Goal: Transaction & Acquisition: Subscribe to service/newsletter

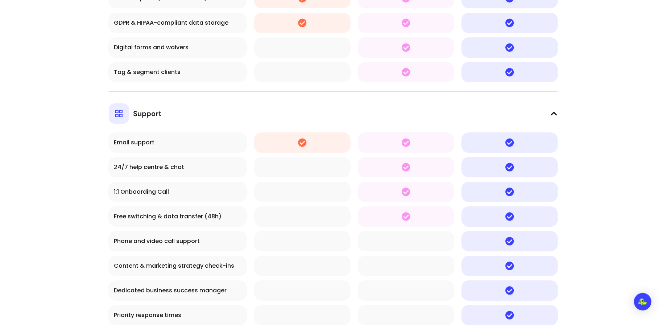
scroll to position [2499, 0]
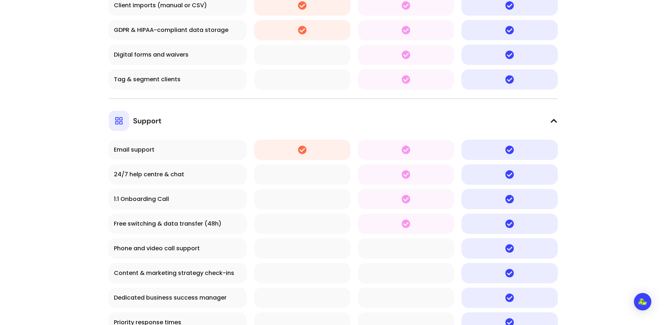
click at [553, 117] on icon at bounding box center [553, 120] width 7 height 7
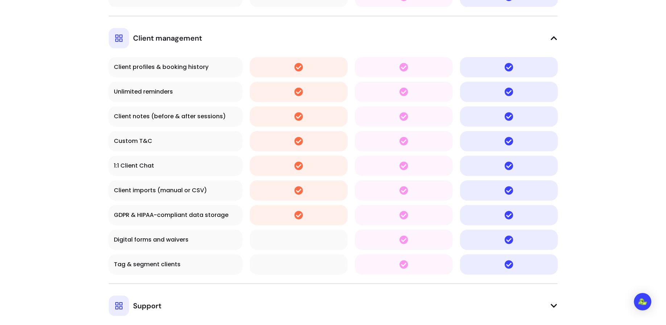
scroll to position [2309, 0]
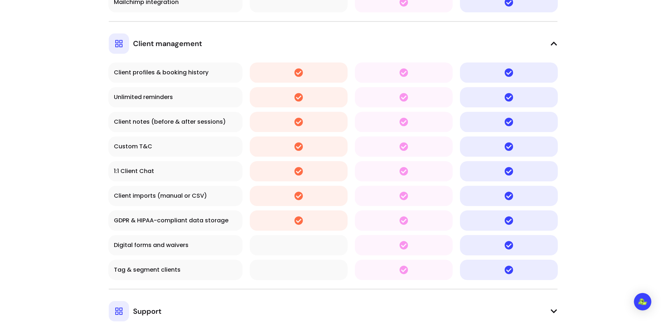
click at [551, 40] on icon at bounding box center [553, 43] width 7 height 7
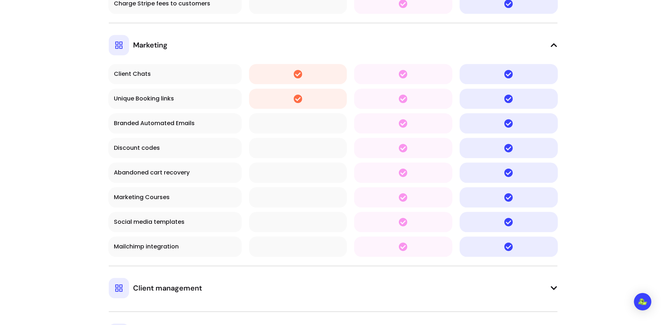
scroll to position [2034, 0]
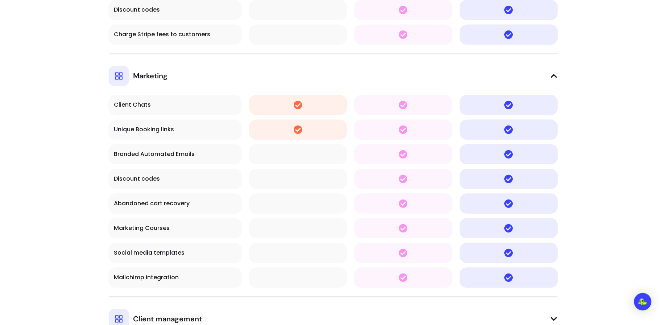
click at [550, 73] on icon at bounding box center [553, 75] width 7 height 7
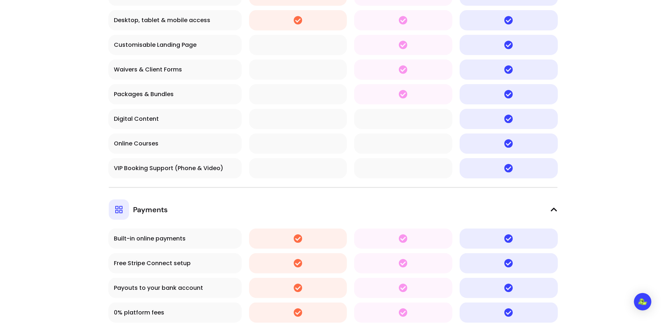
click at [551, 206] on icon at bounding box center [553, 209] width 7 height 7
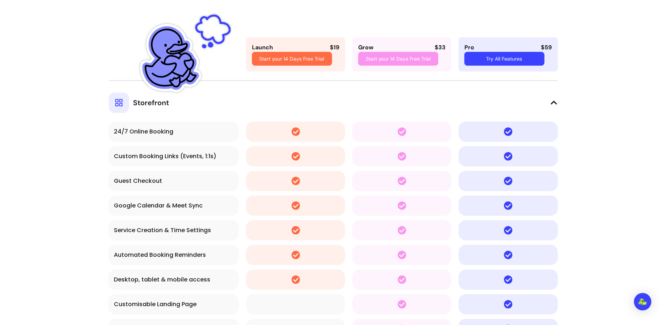
scroll to position [1288, 0]
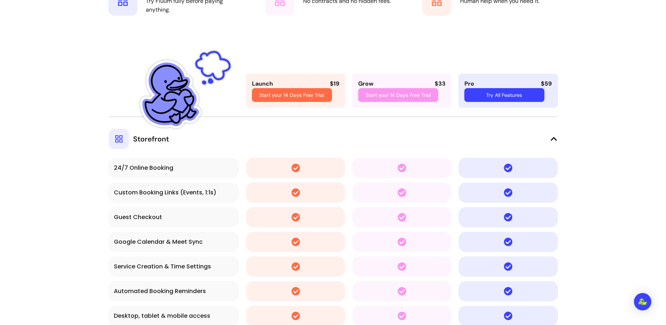
click at [549, 144] on button "Storefront" at bounding box center [333, 132] width 449 height 33
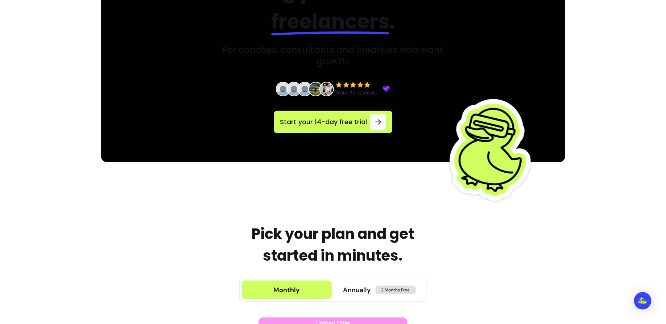
scroll to position [0, 0]
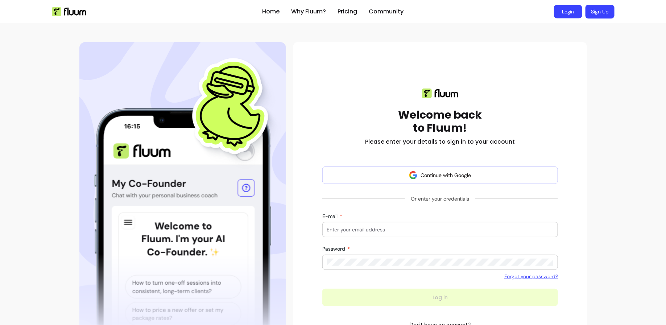
click at [569, 12] on link "Login" at bounding box center [568, 11] width 28 height 13
click at [395, 227] on input "E-mail" at bounding box center [440, 229] width 226 height 7
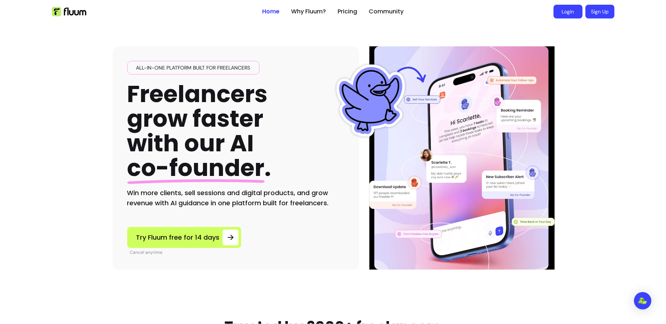
click at [575, 11] on link "Login" at bounding box center [567, 12] width 29 height 14
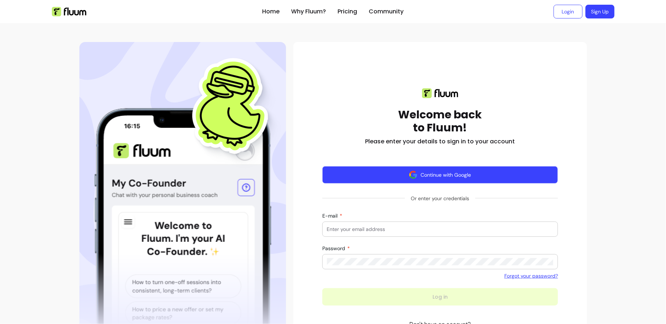
click at [500, 179] on button "Continue with Google" at bounding box center [440, 174] width 236 height 17
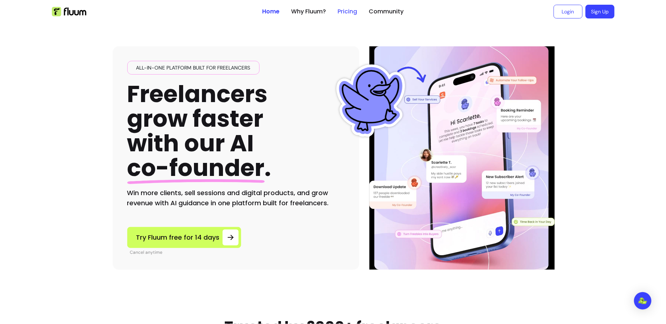
click at [348, 9] on link "Pricing" at bounding box center [348, 11] width 20 height 9
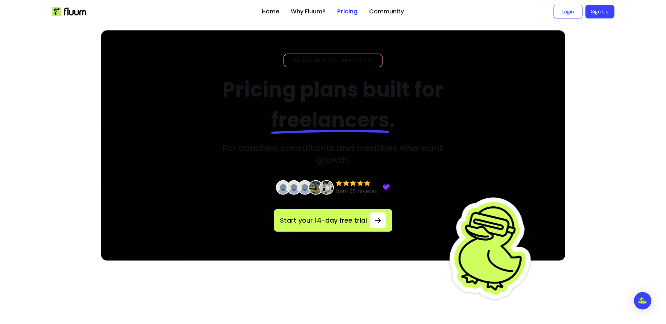
click at [495, 128] on img at bounding box center [333, 145] width 464 height 230
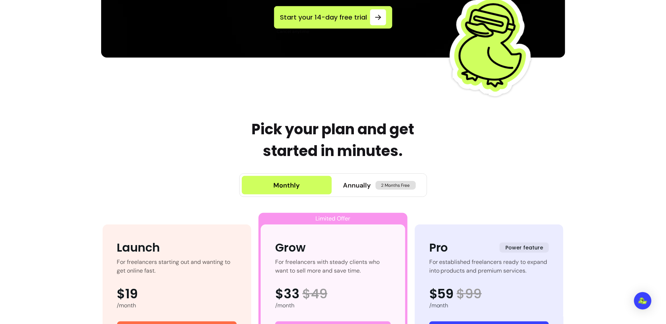
scroll to position [211, 0]
